Goal: Task Accomplishment & Management: Manage account settings

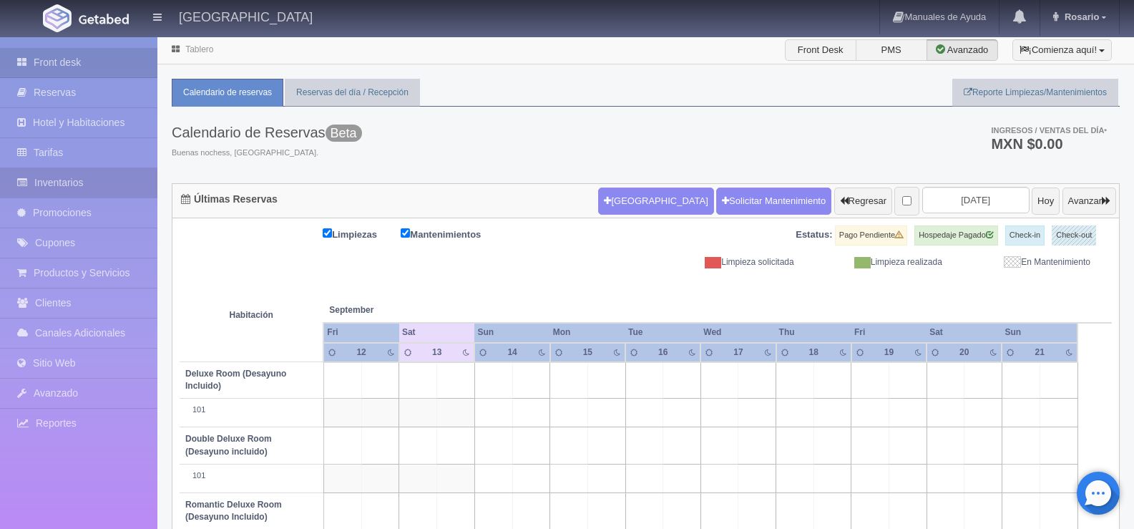
click at [80, 180] on link "Inventarios" at bounding box center [78, 182] width 157 height 29
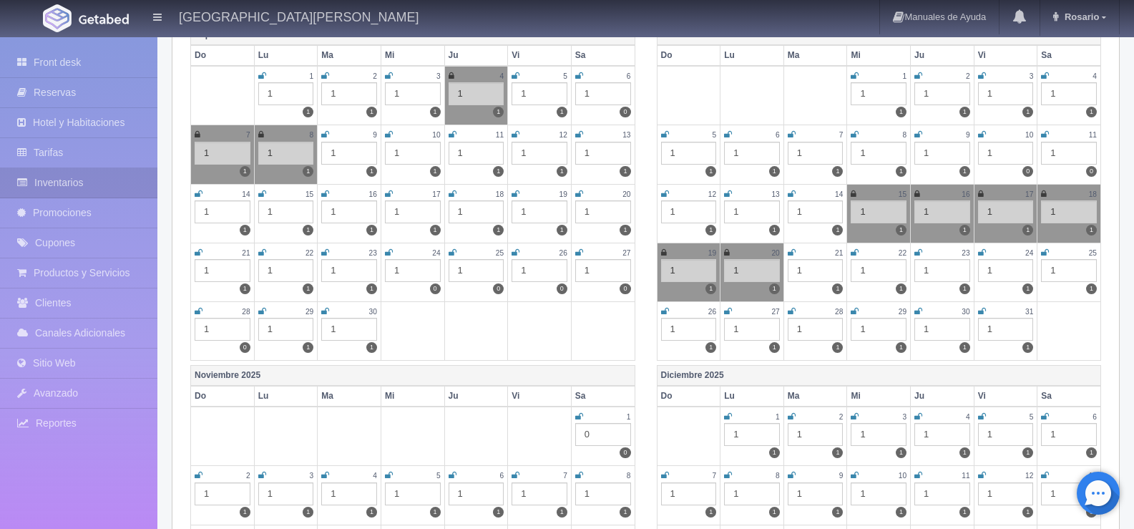
scroll to position [429, 0]
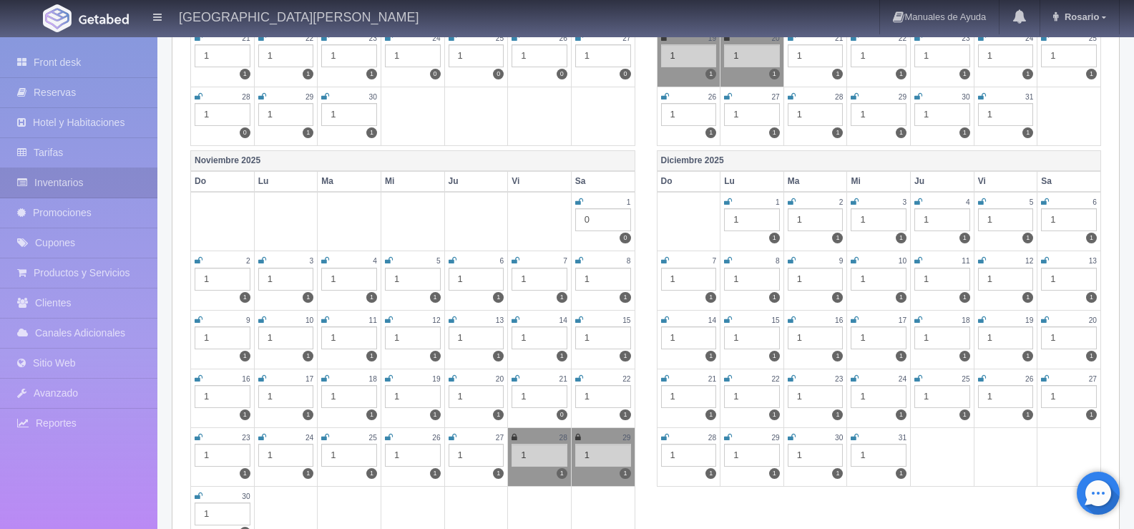
click at [517, 321] on icon at bounding box center [516, 320] width 8 height 9
click at [582, 322] on icon at bounding box center [579, 320] width 8 height 9
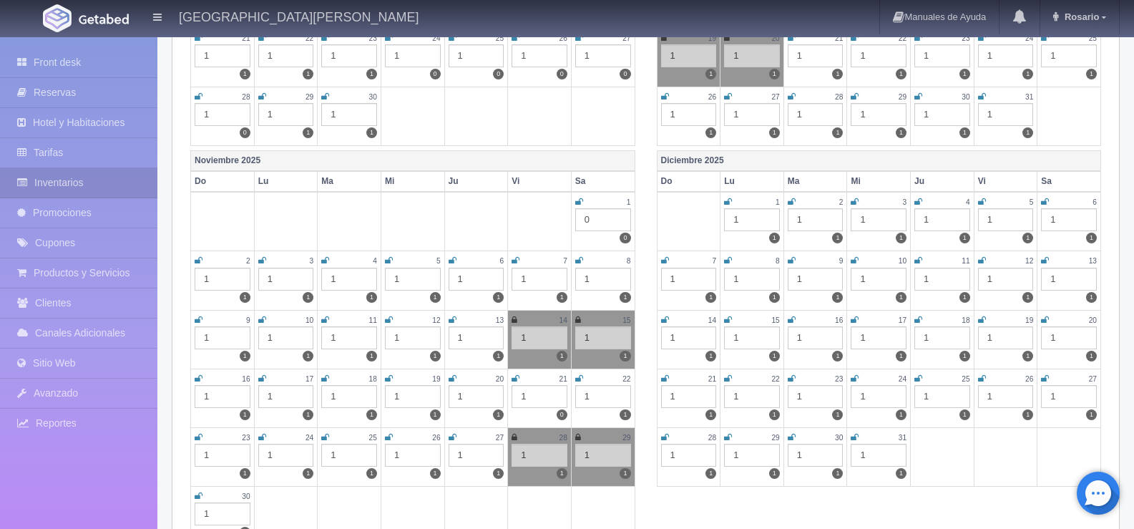
click at [196, 381] on icon at bounding box center [199, 378] width 8 height 9
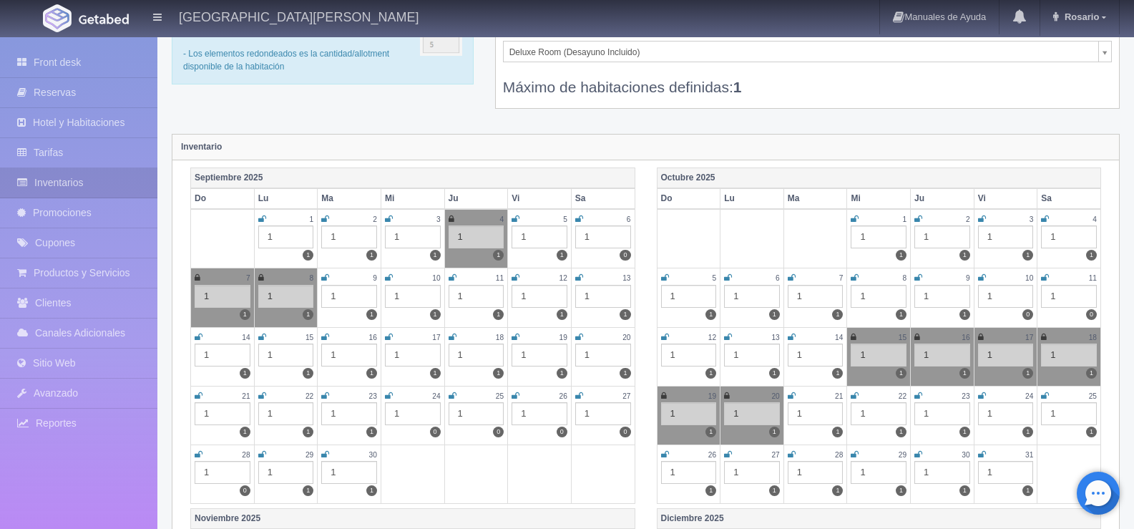
scroll to position [0, 0]
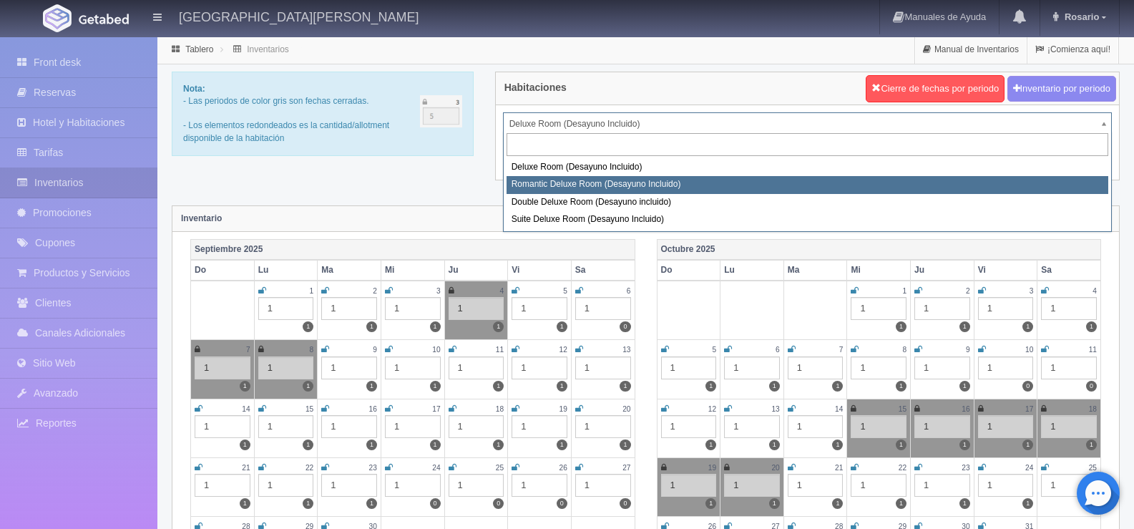
select select "625"
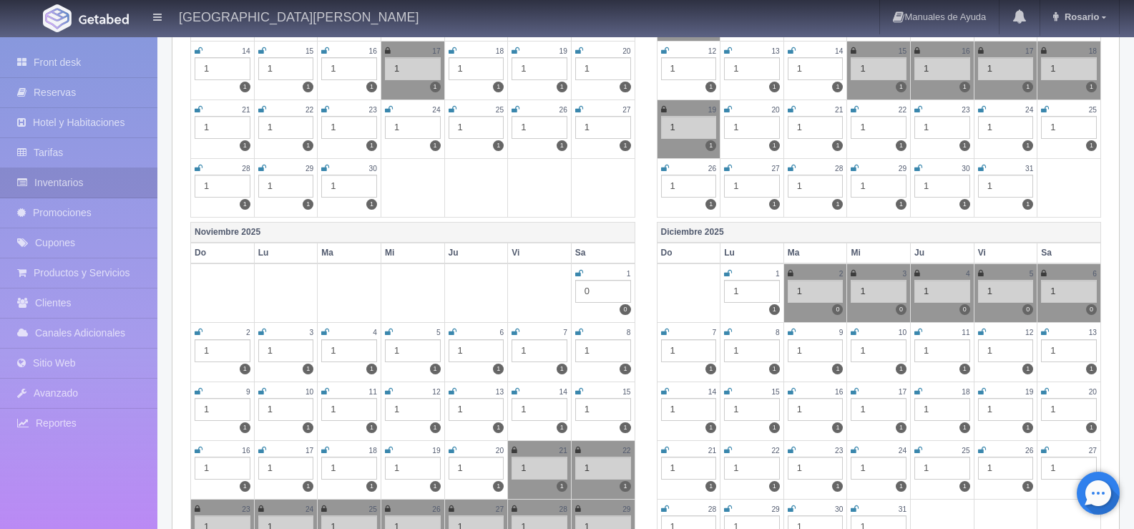
scroll to position [429, 0]
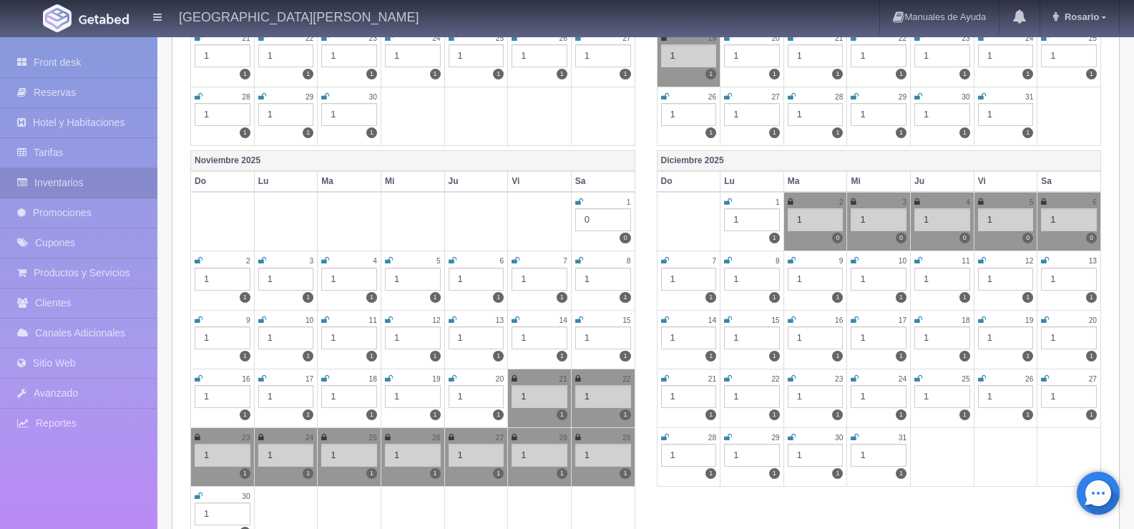
click at [516, 323] on icon at bounding box center [516, 320] width 8 height 9
click at [575, 323] on icon at bounding box center [579, 320] width 8 height 9
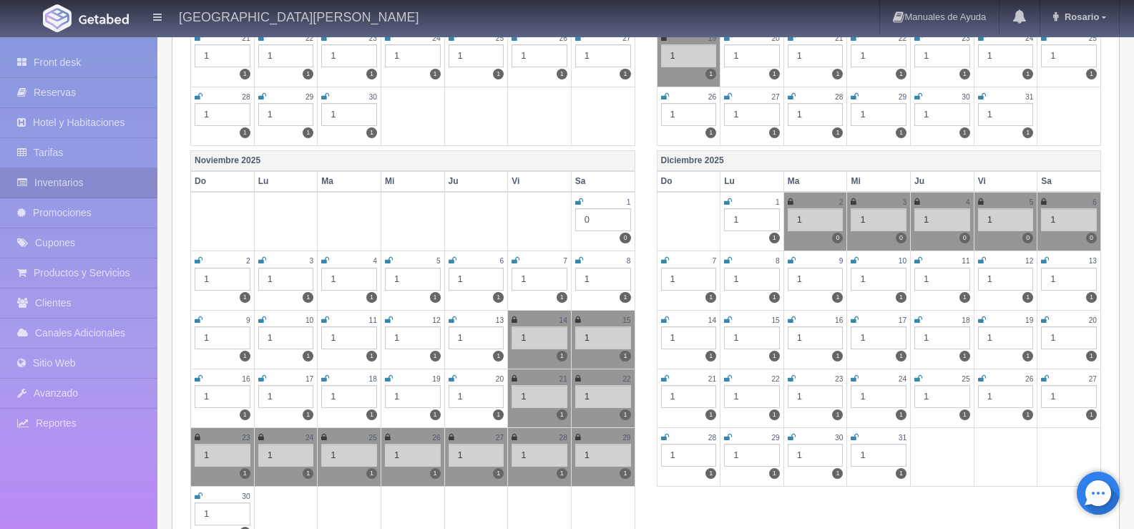
click at [197, 381] on icon at bounding box center [199, 378] width 8 height 9
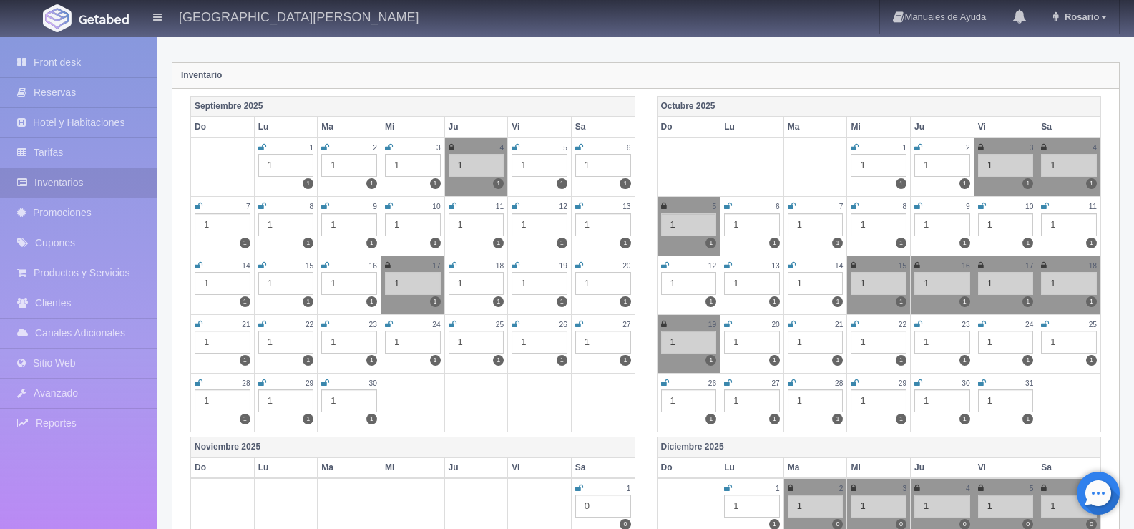
scroll to position [0, 0]
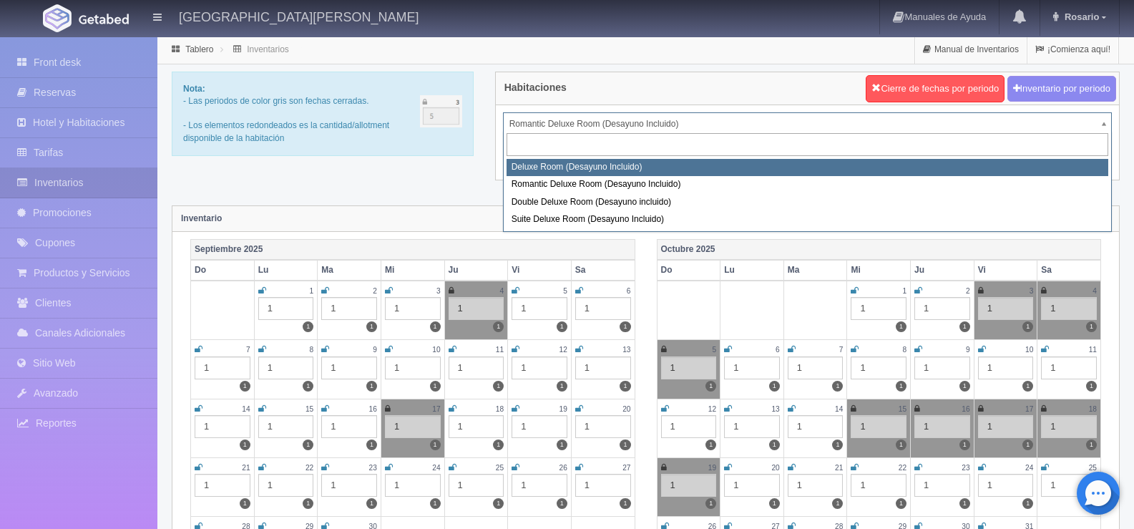
select select "624"
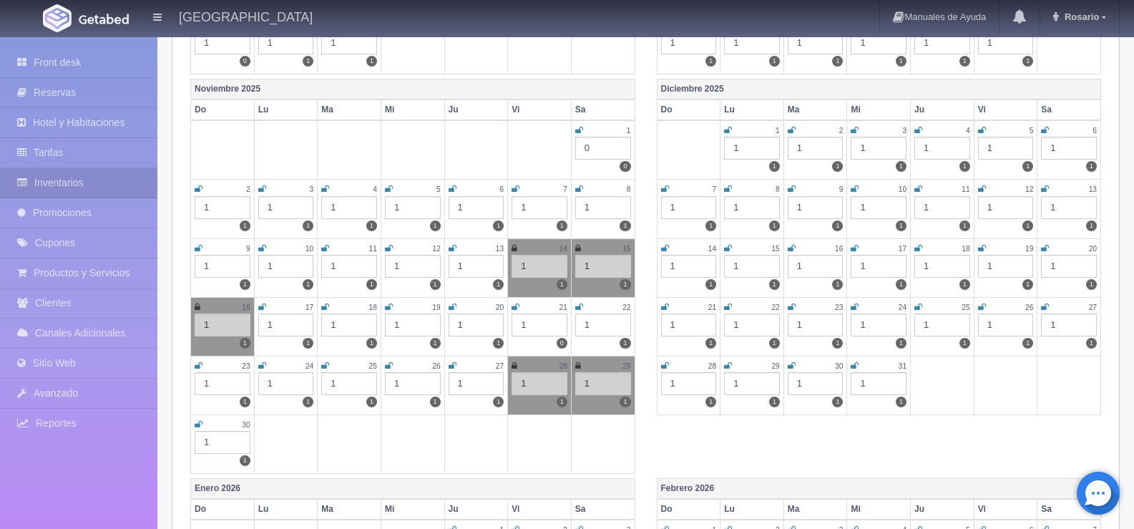
scroll to position [429, 0]
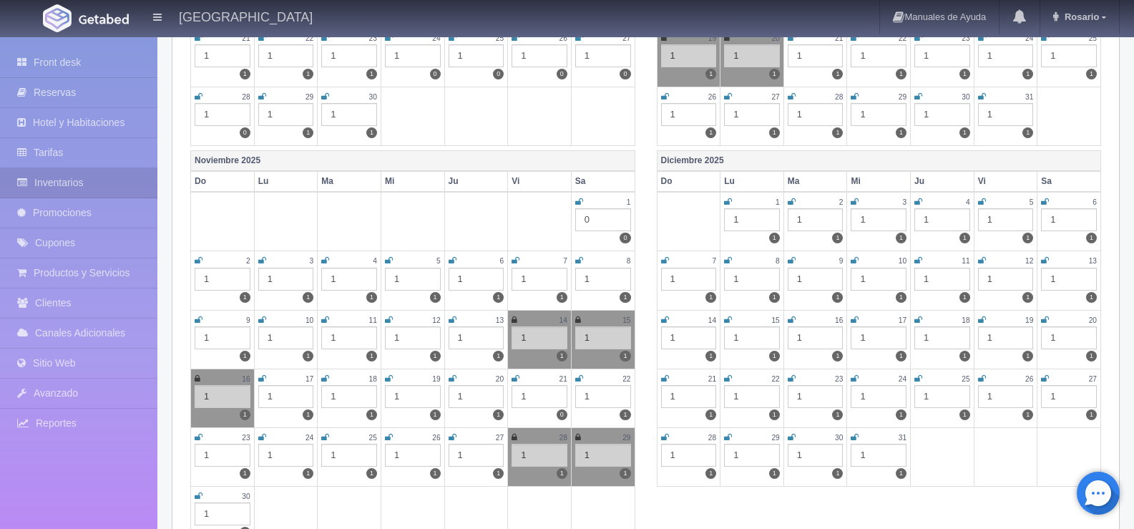
click at [517, 321] on icon at bounding box center [515, 320] width 6 height 9
click at [579, 324] on icon at bounding box center [578, 320] width 6 height 9
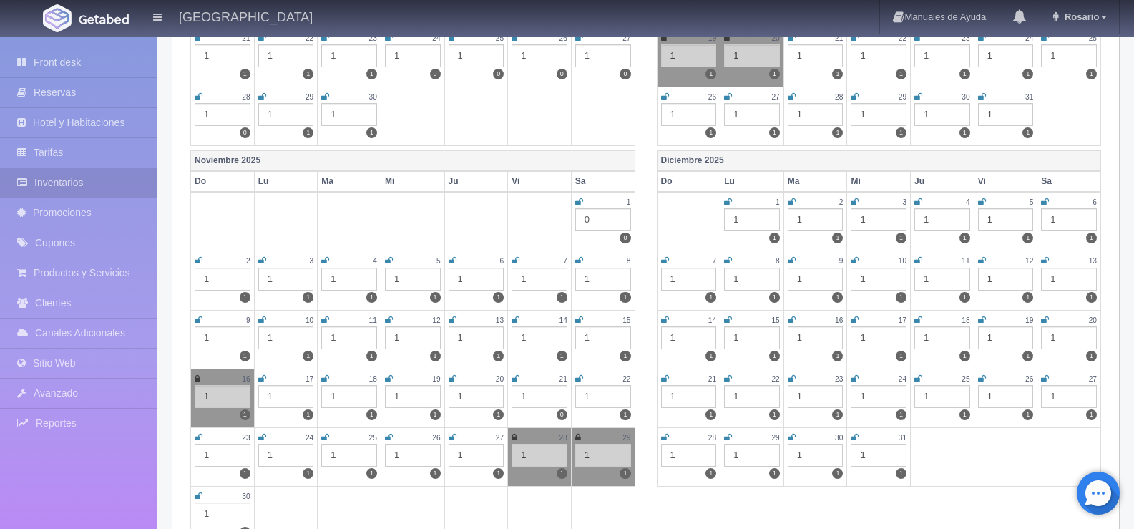
click at [197, 381] on icon at bounding box center [198, 378] width 6 height 9
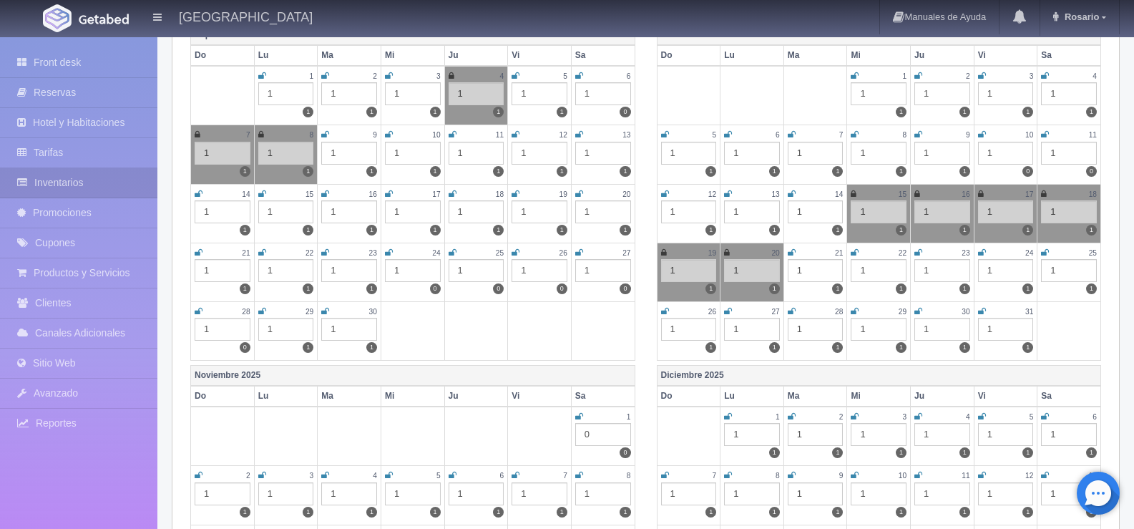
scroll to position [0, 0]
